Goal: Task Accomplishment & Management: Use online tool/utility

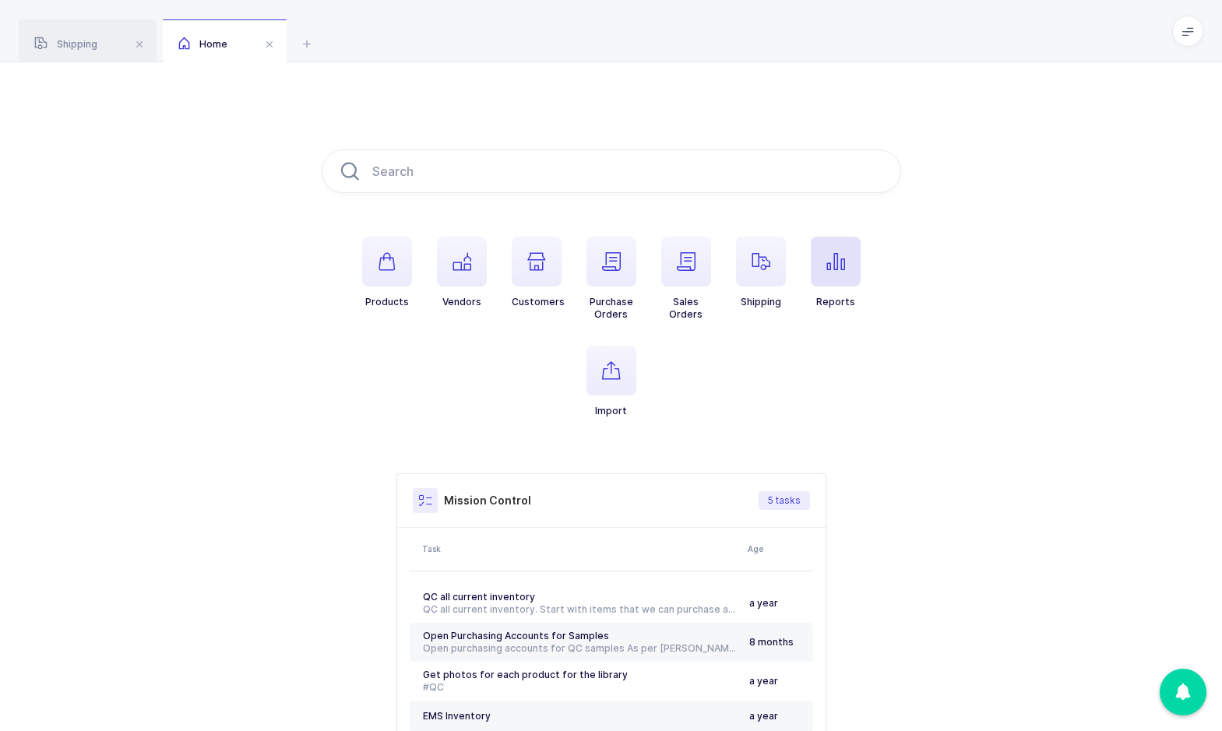
click at [816, 266] on span "button" at bounding box center [836, 262] width 50 height 50
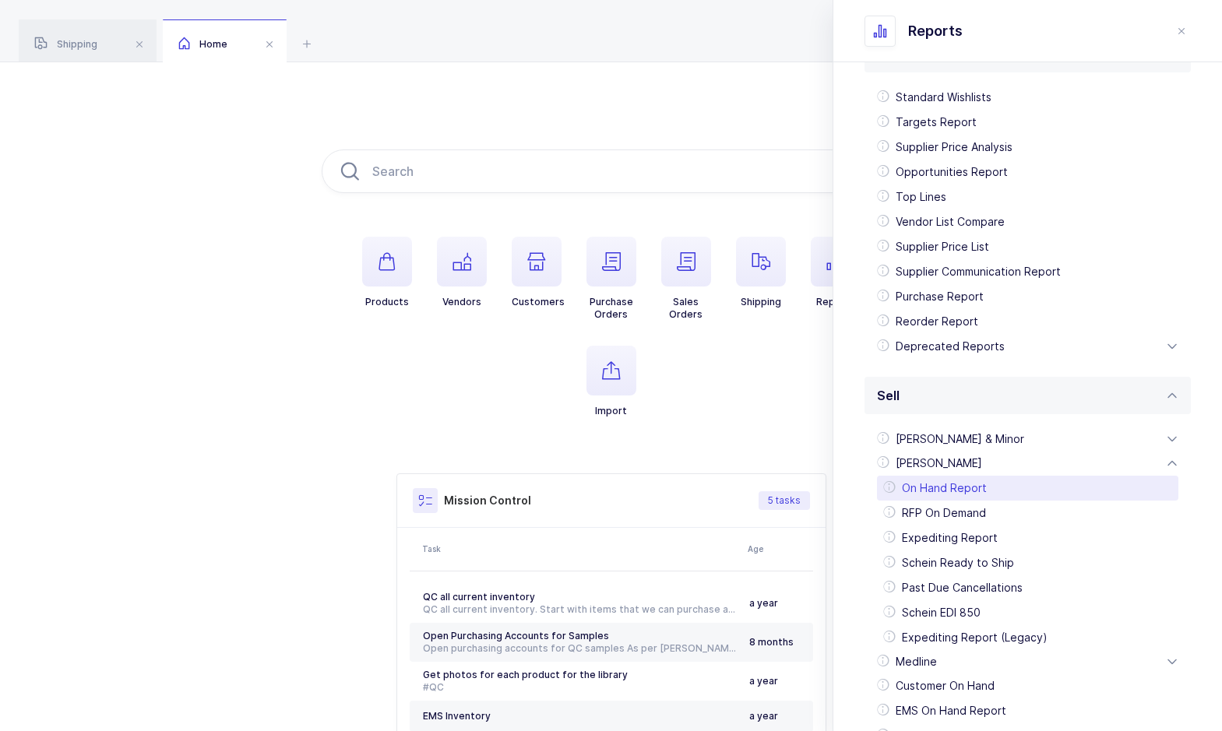
scroll to position [78, 0]
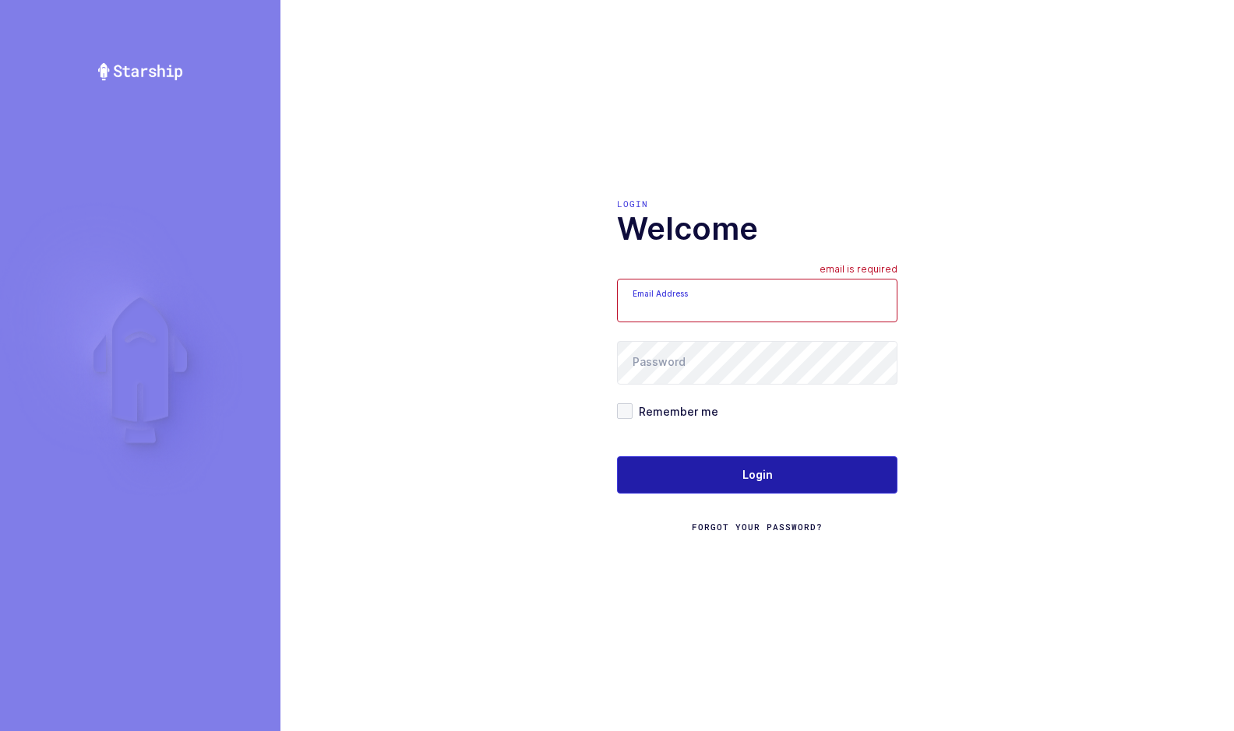
type input "[EMAIL_ADDRESS][DOMAIN_NAME]"
click at [731, 459] on button "Login" at bounding box center [757, 475] width 280 height 37
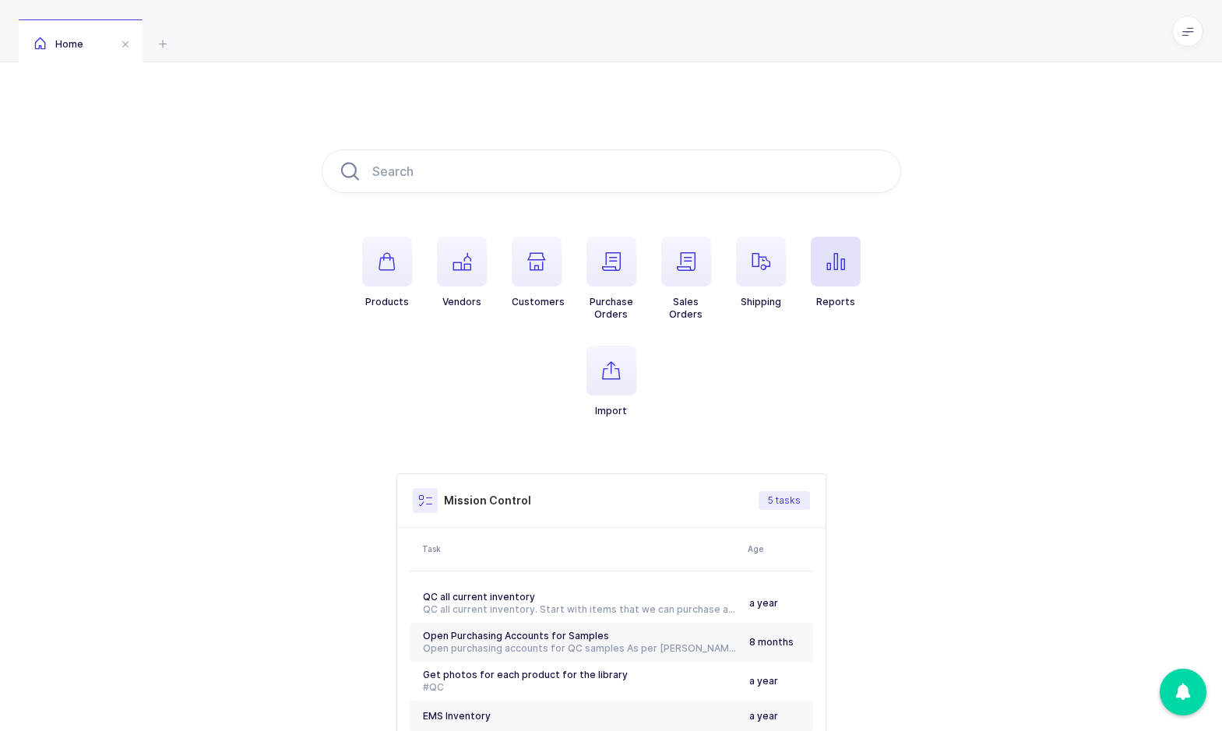
click at [837, 264] on icon "button" at bounding box center [836, 261] width 19 height 19
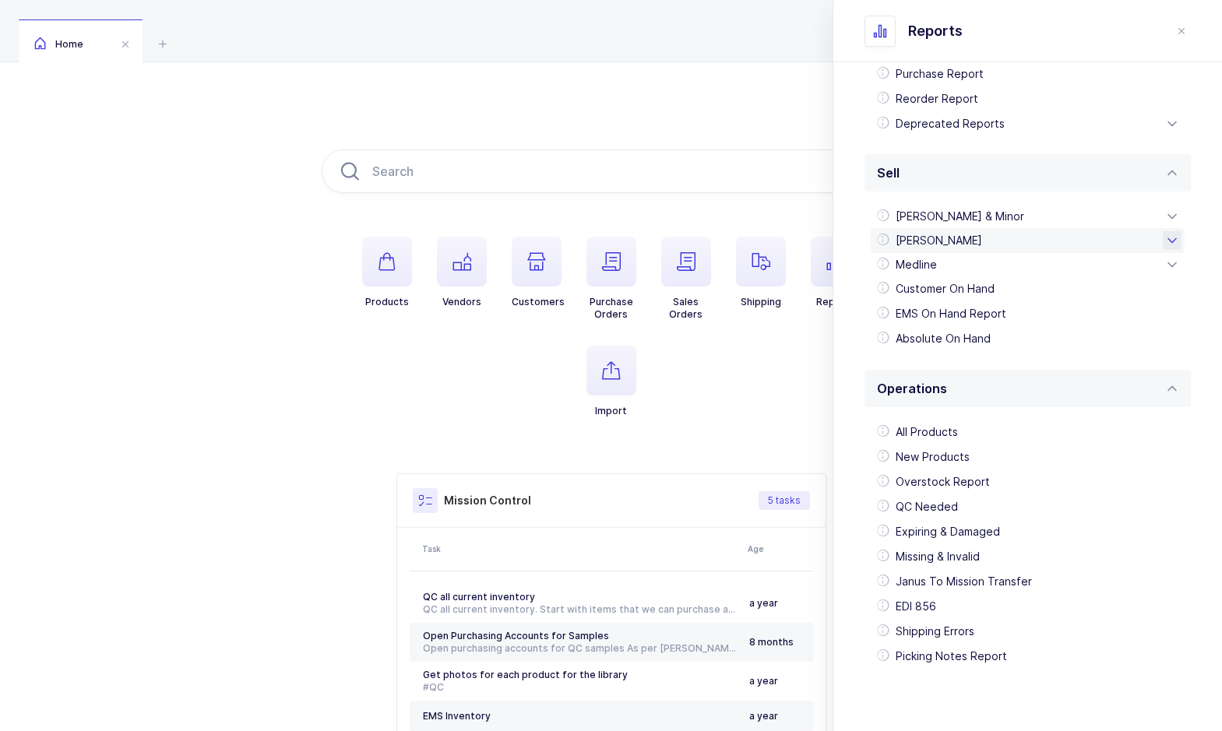
click at [951, 241] on div "[PERSON_NAME]" at bounding box center [1028, 240] width 314 height 25
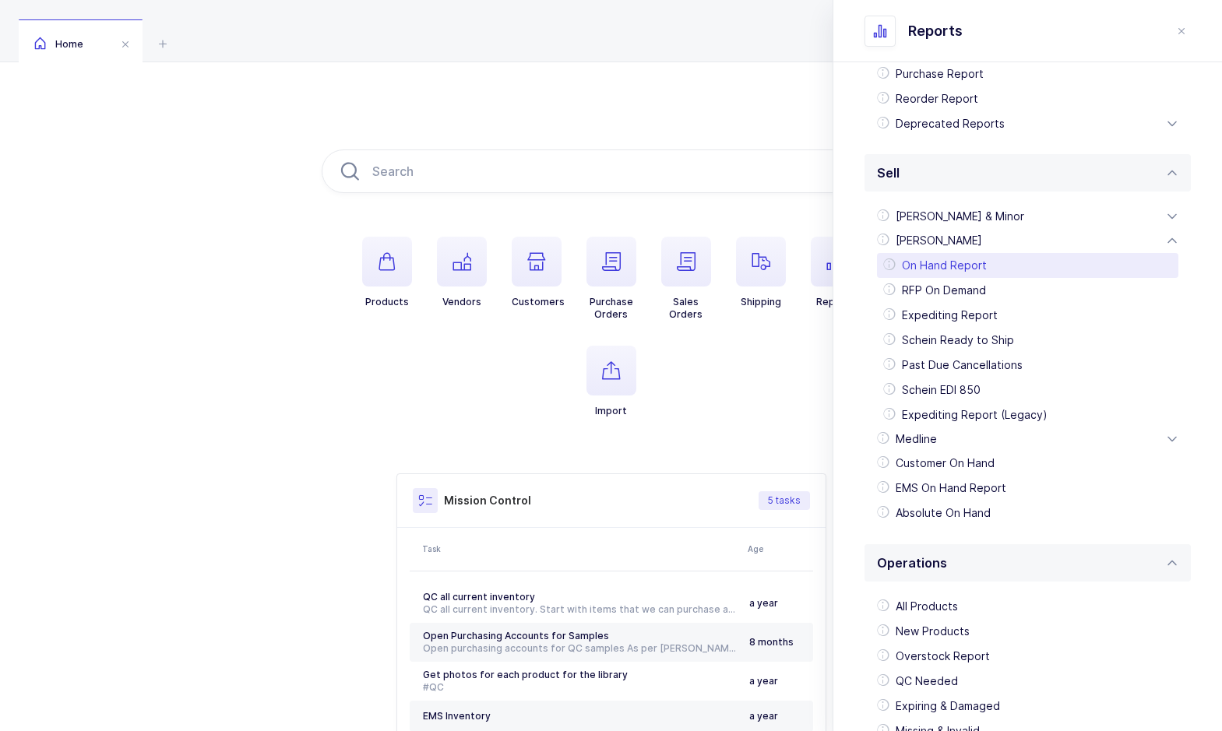
drag, startPoint x: 947, startPoint y: 393, endPoint x: 949, endPoint y: 270, distance: 123.9
click at [949, 270] on ul "On Hand Report RFP On Demand Expediting Report Schein Ready to Ship Past Due Ca…" at bounding box center [1027, 340] width 301 height 174
drag, startPoint x: 949, startPoint y: 270, endPoint x: 958, endPoint y: 227, distance: 43.1
click at [958, 227] on div "[PERSON_NAME] & Minor" at bounding box center [1028, 216] width 314 height 25
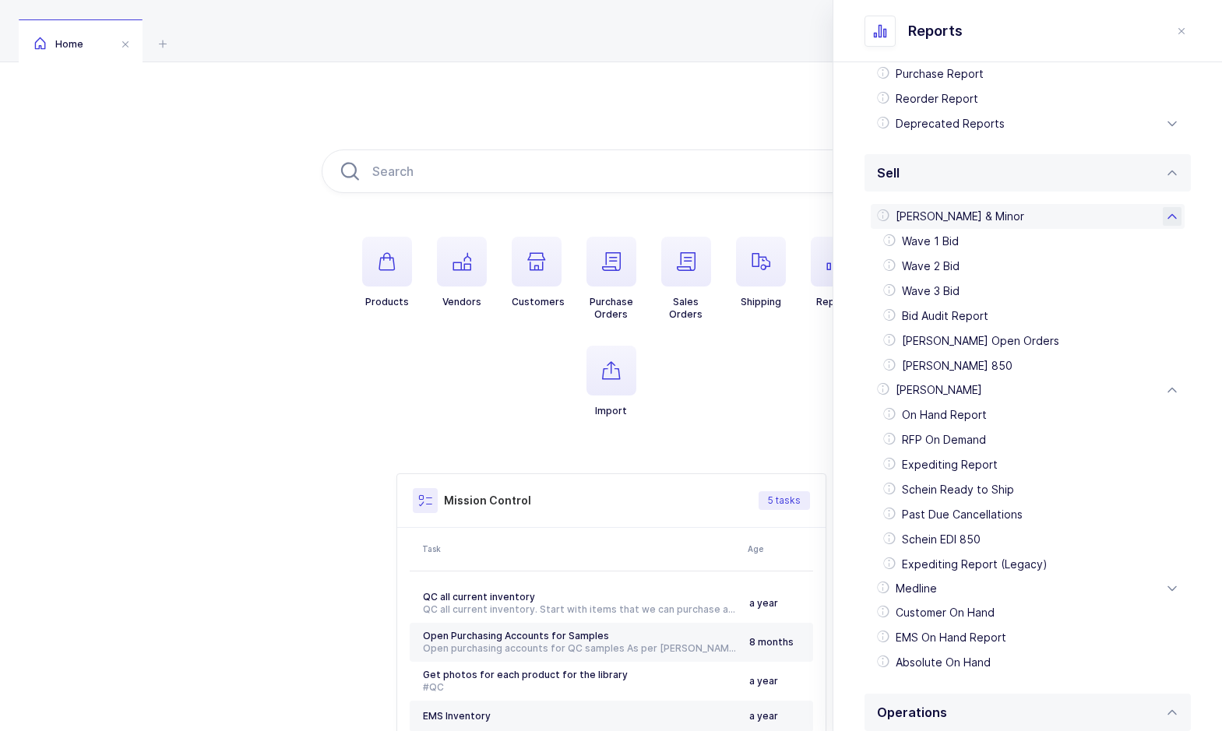
click at [936, 216] on div "[PERSON_NAME] & Minor" at bounding box center [1028, 216] width 314 height 25
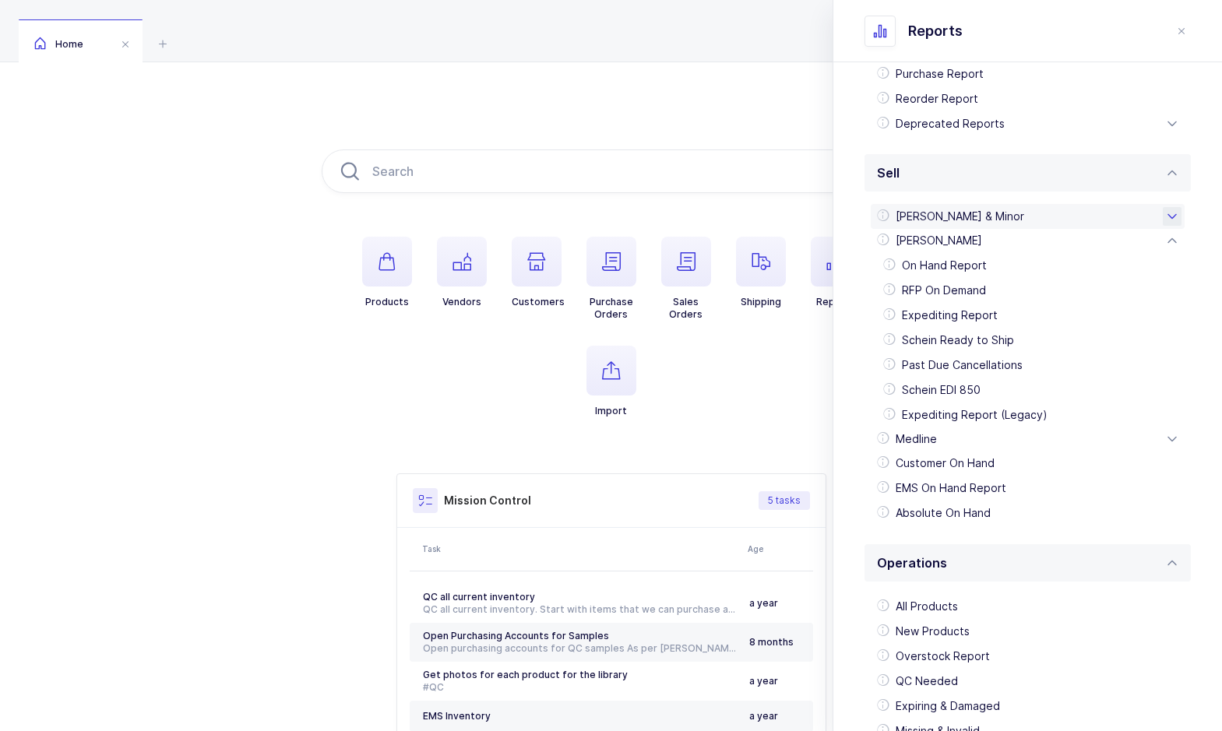
click at [947, 217] on div "[PERSON_NAME] & Minor" at bounding box center [1028, 216] width 314 height 25
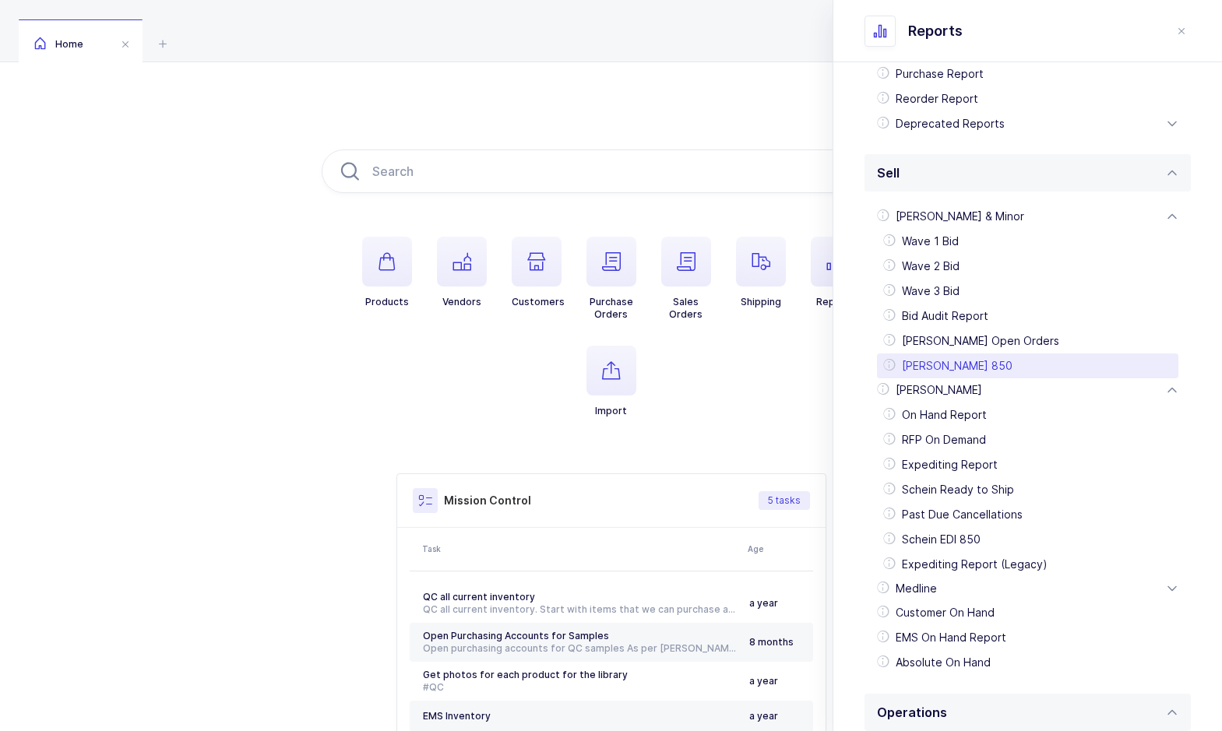
click at [947, 359] on div "[PERSON_NAME] 850" at bounding box center [1027, 366] width 301 height 25
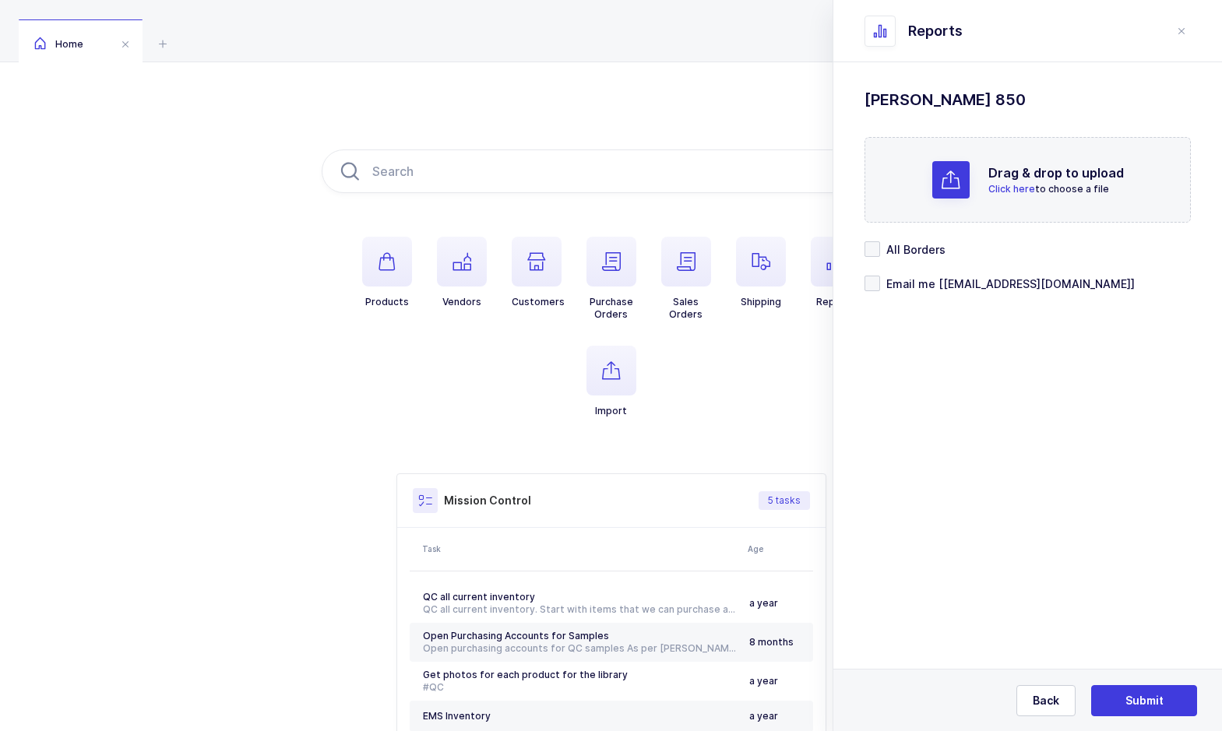
scroll to position [0, 0]
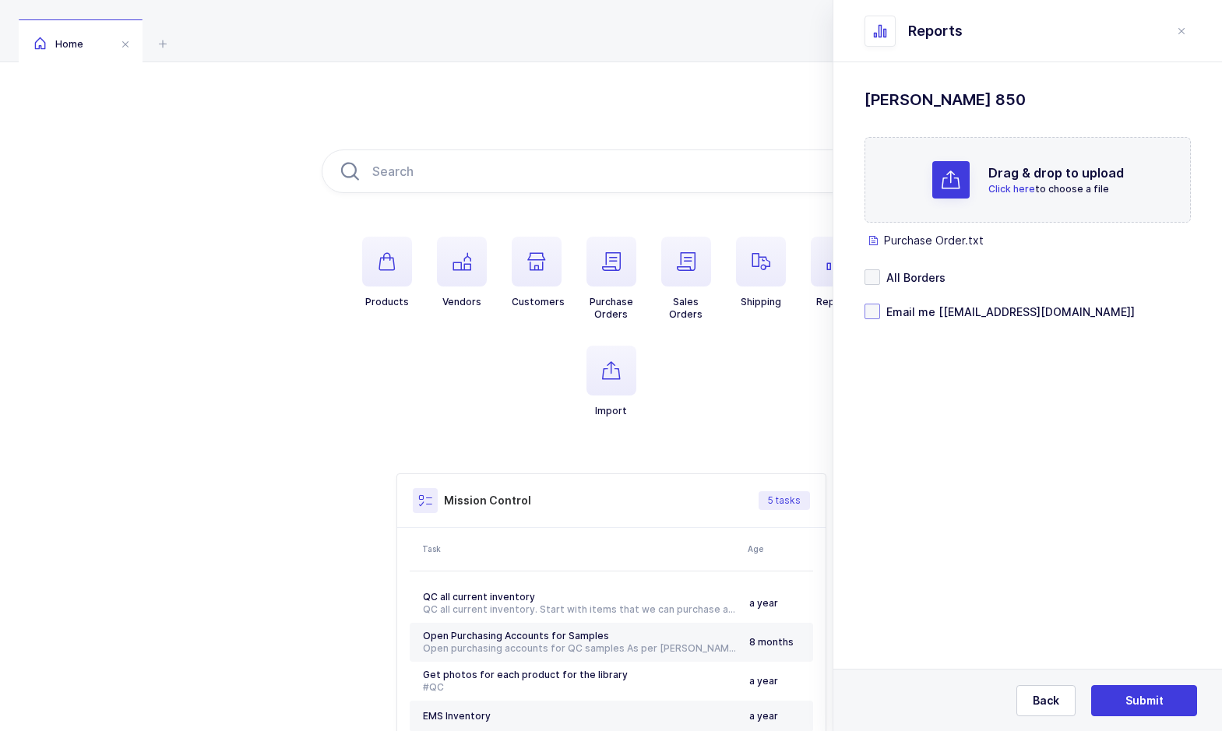
click at [872, 311] on span at bounding box center [873, 312] width 16 height 16
click at [880, 304] on input "Email me [[EMAIL_ADDRESS][DOMAIN_NAME]]" at bounding box center [880, 304] width 0 height 0
click at [1112, 695] on button "Submit" at bounding box center [1144, 701] width 106 height 31
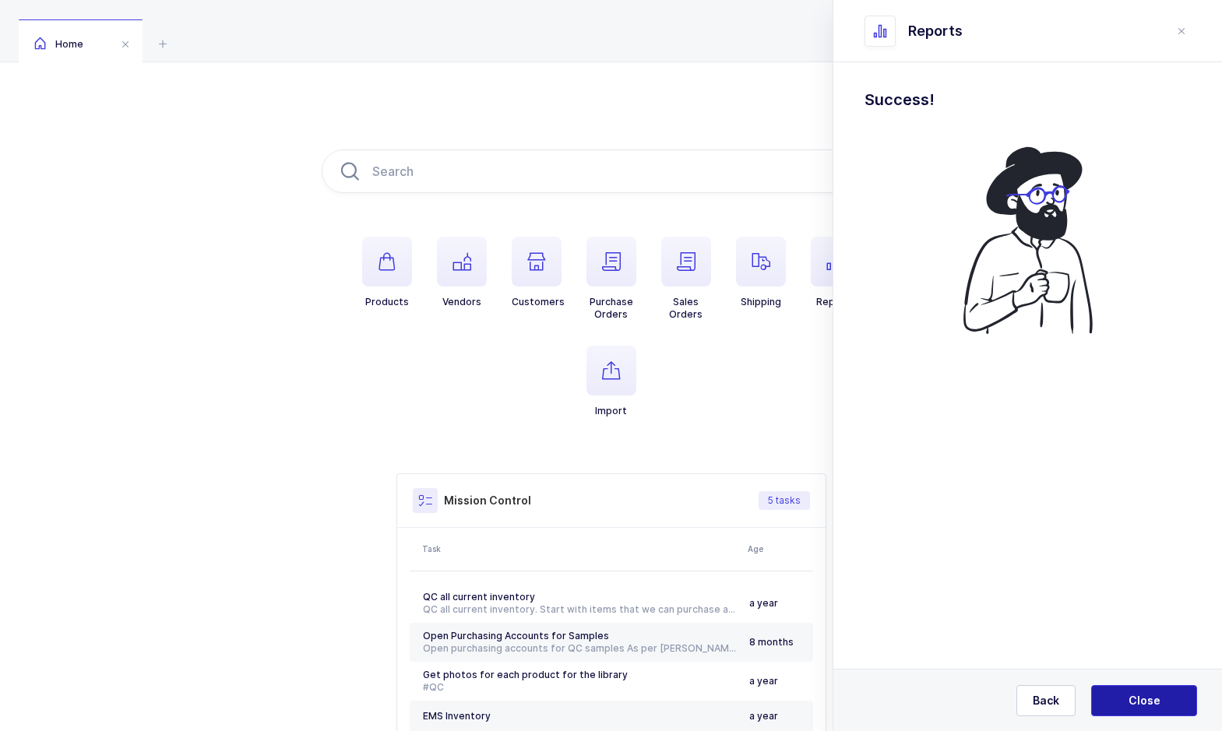
click at [1174, 697] on button "Close" at bounding box center [1144, 701] width 106 height 31
